Goal: Communication & Community: Answer question/provide support

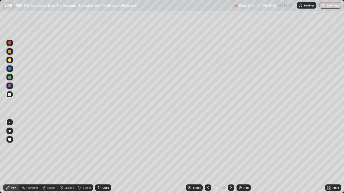
scroll to position [193, 344]
click at [10, 54] on div at bounding box center [9, 51] width 6 height 6
click at [9, 70] on div at bounding box center [9, 68] width 3 height 3
click at [9, 59] on div at bounding box center [9, 60] width 3 height 3
click at [8, 69] on div at bounding box center [9, 68] width 3 height 3
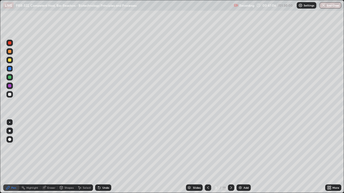
click at [9, 77] on div at bounding box center [9, 77] width 3 height 3
click at [8, 52] on div at bounding box center [9, 51] width 3 height 3
click at [10, 95] on div at bounding box center [9, 94] width 3 height 3
click at [103, 188] on div "Undo" at bounding box center [105, 188] width 7 height 3
click at [10, 51] on div at bounding box center [9, 51] width 3 height 3
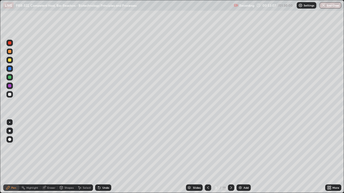
click at [9, 95] on div at bounding box center [9, 94] width 3 height 3
click at [11, 94] on div at bounding box center [9, 94] width 3 height 3
click at [9, 50] on div at bounding box center [9, 51] width 3 height 3
click at [9, 95] on div at bounding box center [9, 94] width 3 height 3
click at [241, 188] on img at bounding box center [240, 188] width 4 height 4
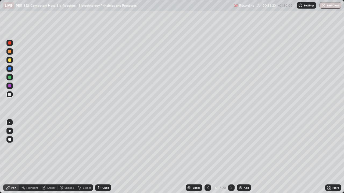
click at [10, 69] on div at bounding box center [9, 68] width 3 height 3
click at [10, 60] on div at bounding box center [9, 60] width 3 height 3
click at [193, 186] on div "Slides" at bounding box center [194, 188] width 17 height 6
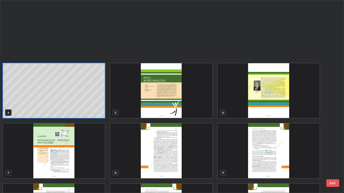
scroll to position [128, 0]
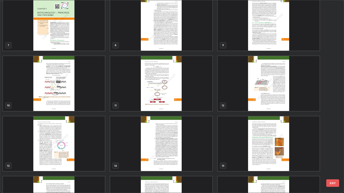
click at [62, 147] on img "grid" at bounding box center [54, 144] width 102 height 55
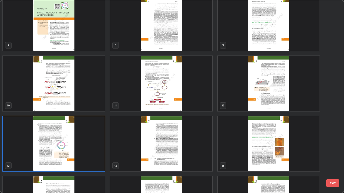
click at [63, 146] on img "grid" at bounding box center [54, 144] width 102 height 55
click at [64, 146] on img "grid" at bounding box center [54, 144] width 102 height 55
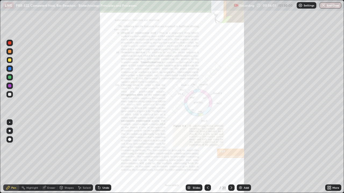
click at [328, 189] on icon at bounding box center [327, 188] width 1 height 1
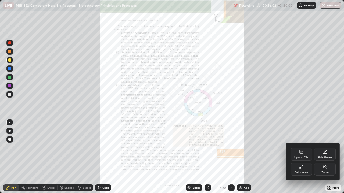
click at [324, 171] on div "Zoom" at bounding box center [324, 172] width 7 height 3
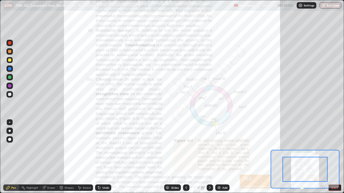
click at [323, 188] on icon at bounding box center [322, 187] width 5 height 5
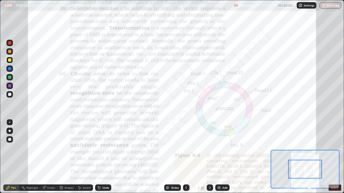
click at [322, 188] on icon at bounding box center [322, 187] width 0 height 1
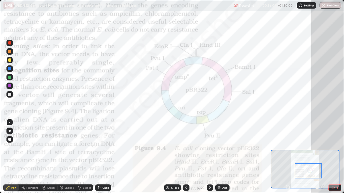
click at [9, 87] on div at bounding box center [9, 85] width 3 height 3
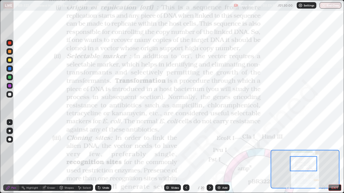
click at [12, 69] on div at bounding box center [9, 69] width 6 height 6
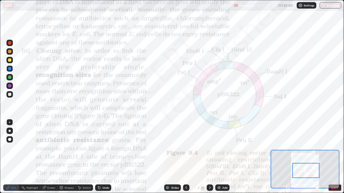
click at [11, 86] on div at bounding box center [9, 85] width 3 height 3
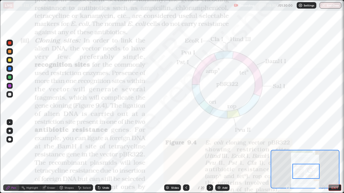
click at [50, 188] on div "Eraser" at bounding box center [51, 188] width 8 height 3
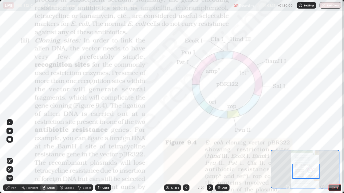
click at [14, 188] on div "Pen" at bounding box center [13, 188] width 5 height 3
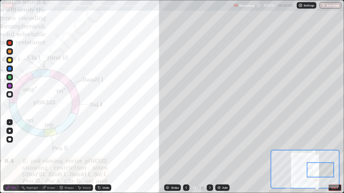
click at [12, 69] on div at bounding box center [9, 69] width 6 height 6
click at [10, 60] on div at bounding box center [9, 60] width 3 height 3
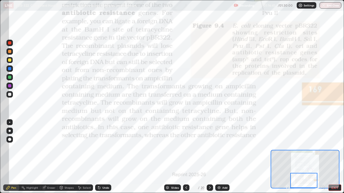
click at [10, 69] on div at bounding box center [9, 68] width 3 height 3
click at [11, 85] on div at bounding box center [9, 85] width 3 height 3
click at [210, 187] on icon at bounding box center [210, 188] width 4 height 4
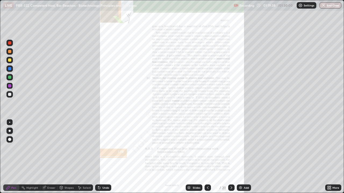
click at [334, 186] on div "More" at bounding box center [333, 188] width 16 height 6
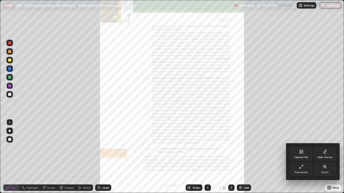
click at [327, 167] on div "Zoom" at bounding box center [324, 169] width 21 height 13
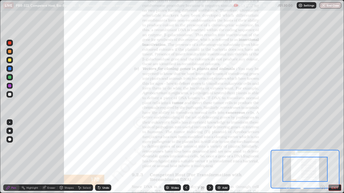
click at [322, 187] on icon at bounding box center [322, 187] width 1 height 0
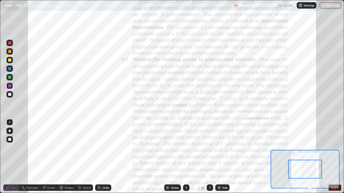
click at [321, 187] on icon at bounding box center [322, 187] width 5 height 5
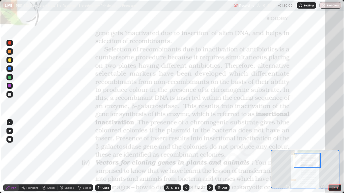
click at [209, 188] on icon at bounding box center [210, 188] width 4 height 4
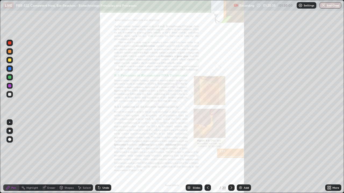
click at [230, 188] on icon at bounding box center [231, 188] width 4 height 4
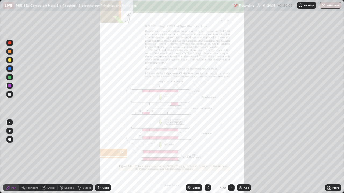
click at [228, 186] on div at bounding box center [231, 188] width 6 height 6
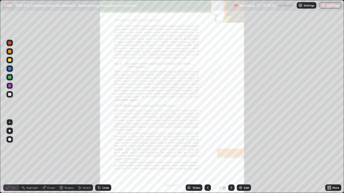
click at [194, 188] on div "Slides" at bounding box center [197, 188] width 8 height 3
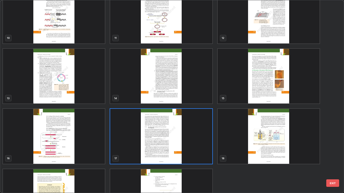
scroll to position [229, 0]
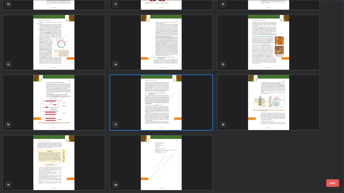
click at [270, 103] on img "grid" at bounding box center [269, 102] width 102 height 55
click at [272, 102] on img "grid" at bounding box center [269, 102] width 102 height 55
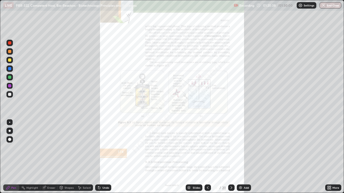
click at [273, 100] on img "grid" at bounding box center [269, 102] width 102 height 55
click at [191, 189] on div "Slides" at bounding box center [194, 188] width 17 height 6
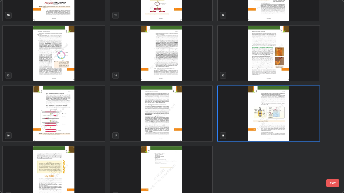
scroll to position [218, 0]
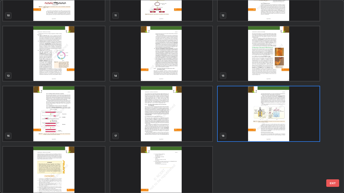
click at [158, 71] on img "grid" at bounding box center [161, 53] width 102 height 55
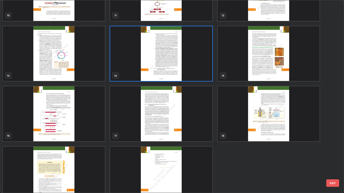
click at [159, 72] on img "grid" at bounding box center [161, 53] width 102 height 55
click at [161, 70] on img "grid" at bounding box center [161, 53] width 102 height 55
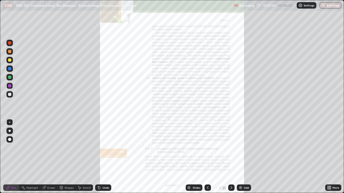
click at [336, 185] on div "More" at bounding box center [333, 188] width 16 height 6
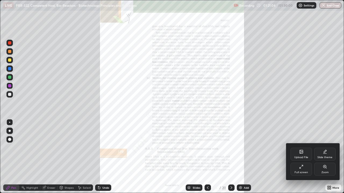
click at [325, 170] on div "Zoom" at bounding box center [324, 169] width 21 height 13
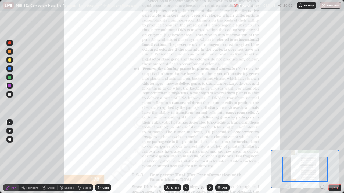
click at [322, 187] on icon at bounding box center [322, 187] width 1 height 0
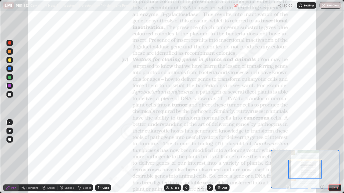
click at [322, 187] on icon at bounding box center [322, 187] width 1 height 0
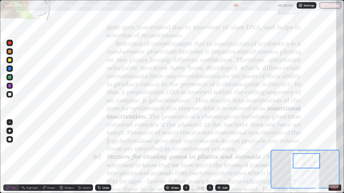
click at [10, 86] on div at bounding box center [9, 85] width 3 height 3
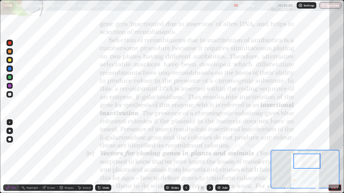
click at [9, 68] on div at bounding box center [9, 68] width 3 height 3
click at [9, 61] on div at bounding box center [9, 60] width 3 height 3
click at [10, 52] on div at bounding box center [9, 51] width 3 height 3
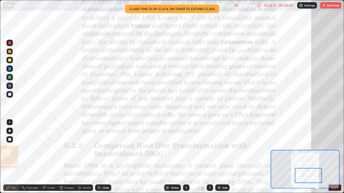
click at [332, 189] on button "EXIT" at bounding box center [334, 188] width 13 height 6
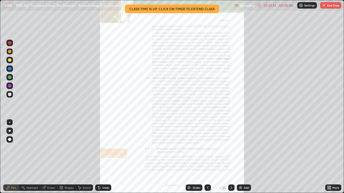
click at [233, 186] on icon at bounding box center [231, 188] width 4 height 4
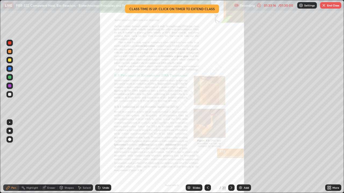
click at [208, 188] on icon at bounding box center [208, 188] width 4 height 4
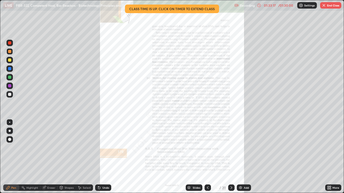
click at [330, 189] on icon at bounding box center [329, 188] width 1 height 1
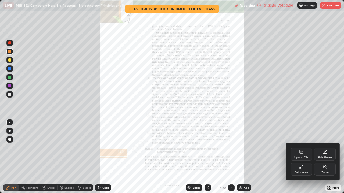
click at [324, 169] on icon at bounding box center [325, 167] width 4 height 4
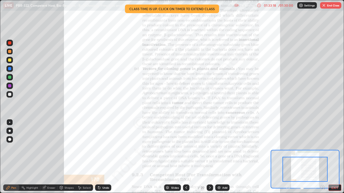
click at [321, 187] on icon at bounding box center [322, 187] width 5 height 5
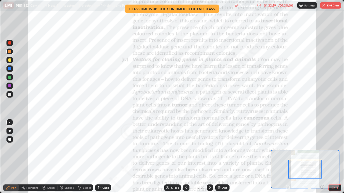
click at [322, 187] on icon at bounding box center [322, 187] width 1 height 0
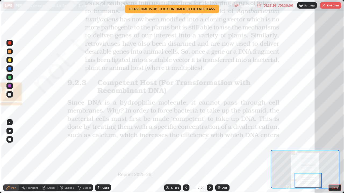
click at [209, 186] on icon at bounding box center [210, 188] width 4 height 4
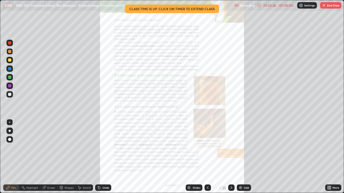
click at [330, 189] on icon at bounding box center [329, 188] width 1 height 1
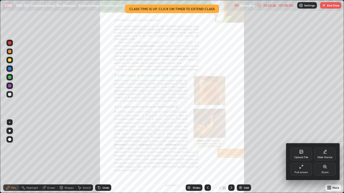
click at [324, 165] on div "Zoom" at bounding box center [324, 169] width 21 height 13
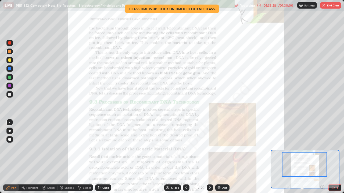
click at [322, 188] on icon at bounding box center [322, 187] width 5 height 5
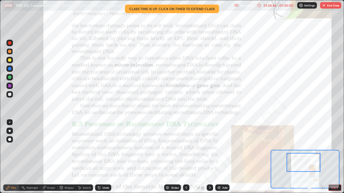
click at [334, 186] on button "EXIT" at bounding box center [334, 188] width 13 height 6
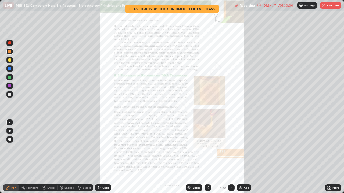
click at [231, 188] on icon at bounding box center [231, 188] width 4 height 4
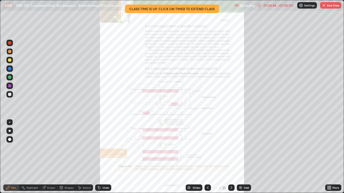
click at [231, 187] on icon at bounding box center [231, 188] width 4 height 4
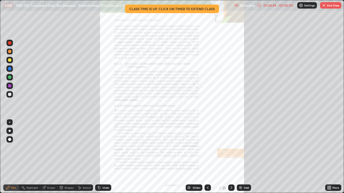
click at [231, 188] on icon at bounding box center [231, 188] width 4 height 4
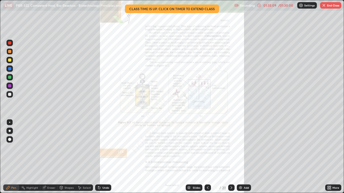
click at [329, 6] on button "End Class" at bounding box center [330, 5] width 21 height 6
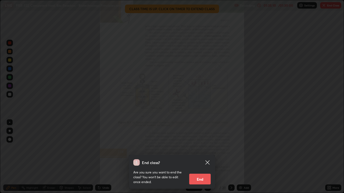
click at [196, 178] on button "End" at bounding box center [199, 179] width 21 height 11
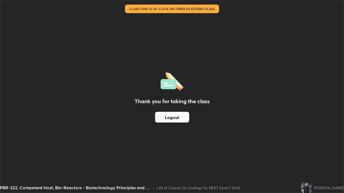
click at [177, 119] on button "Logout" at bounding box center [172, 117] width 34 height 11
